Goal: Transaction & Acquisition: Subscribe to service/newsletter

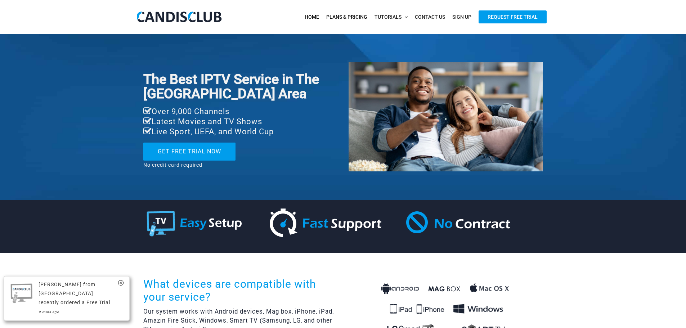
click at [355, 18] on span "Plans & Pricing" at bounding box center [346, 17] width 41 height 6
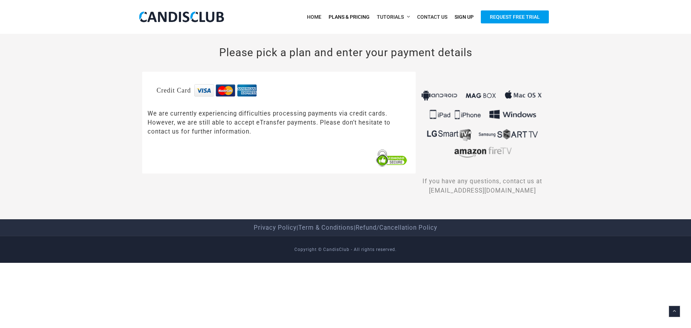
click at [351, 16] on span "Plans & Pricing" at bounding box center [349, 17] width 41 height 6
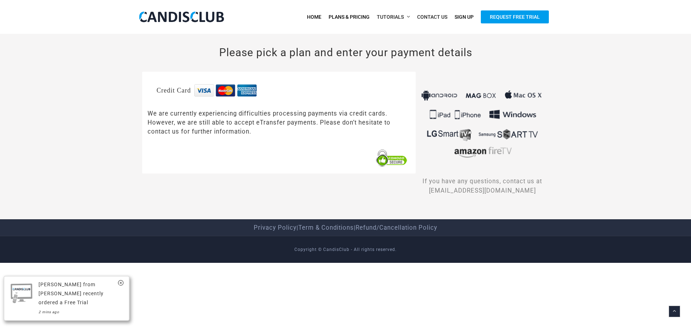
click at [319, 17] on span "Home" at bounding box center [314, 17] width 14 height 6
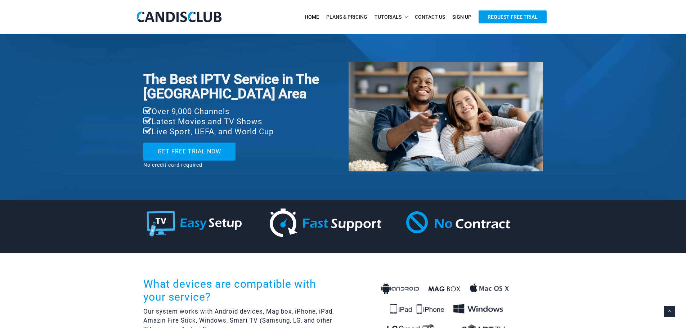
click at [462, 18] on span "Sign Up" at bounding box center [461, 17] width 19 height 6
